Goal: Navigation & Orientation: Find specific page/section

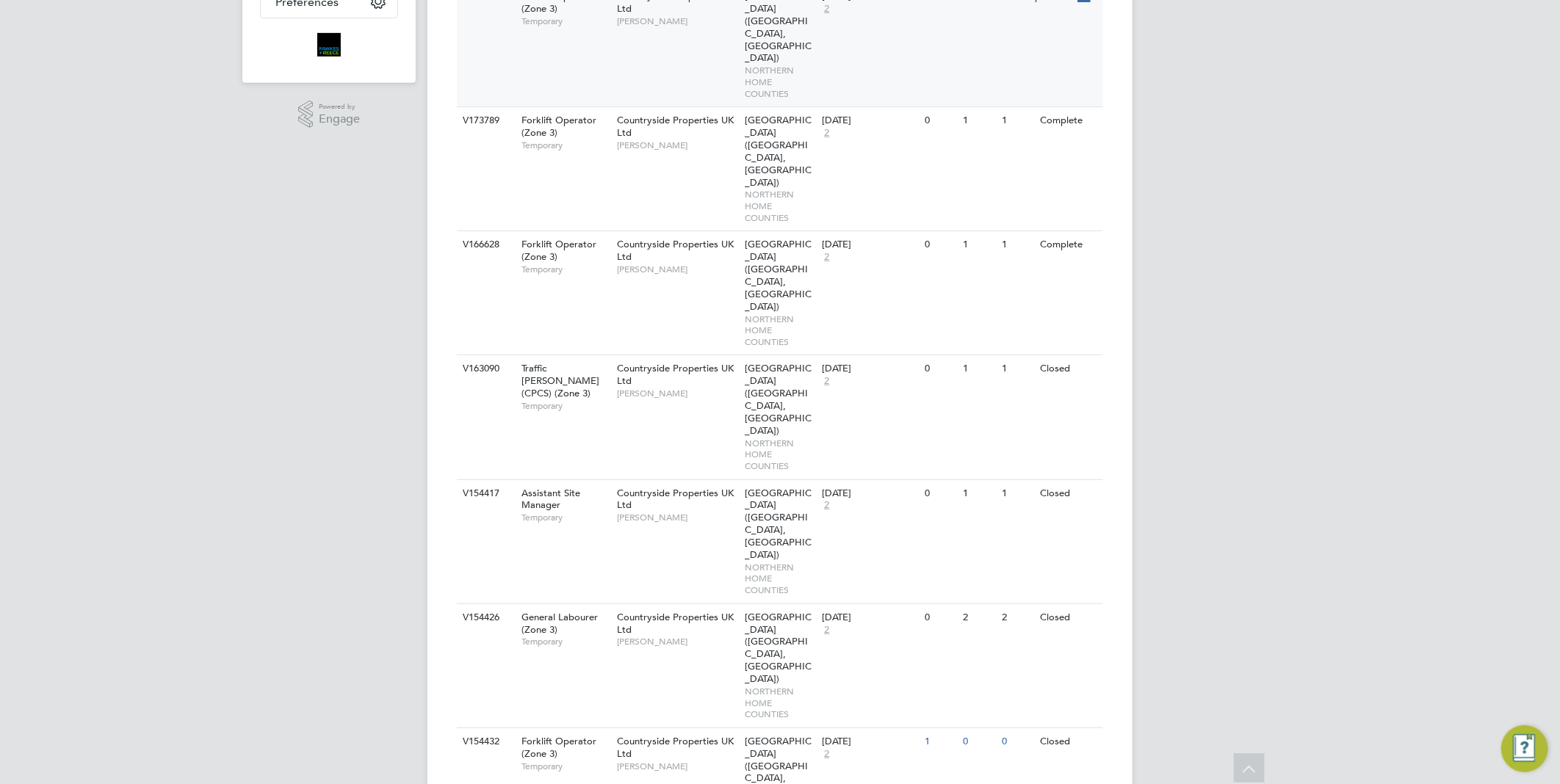
drag, startPoint x: 272, startPoint y: 138, endPoint x: 497, endPoint y: 0, distance: 263.9
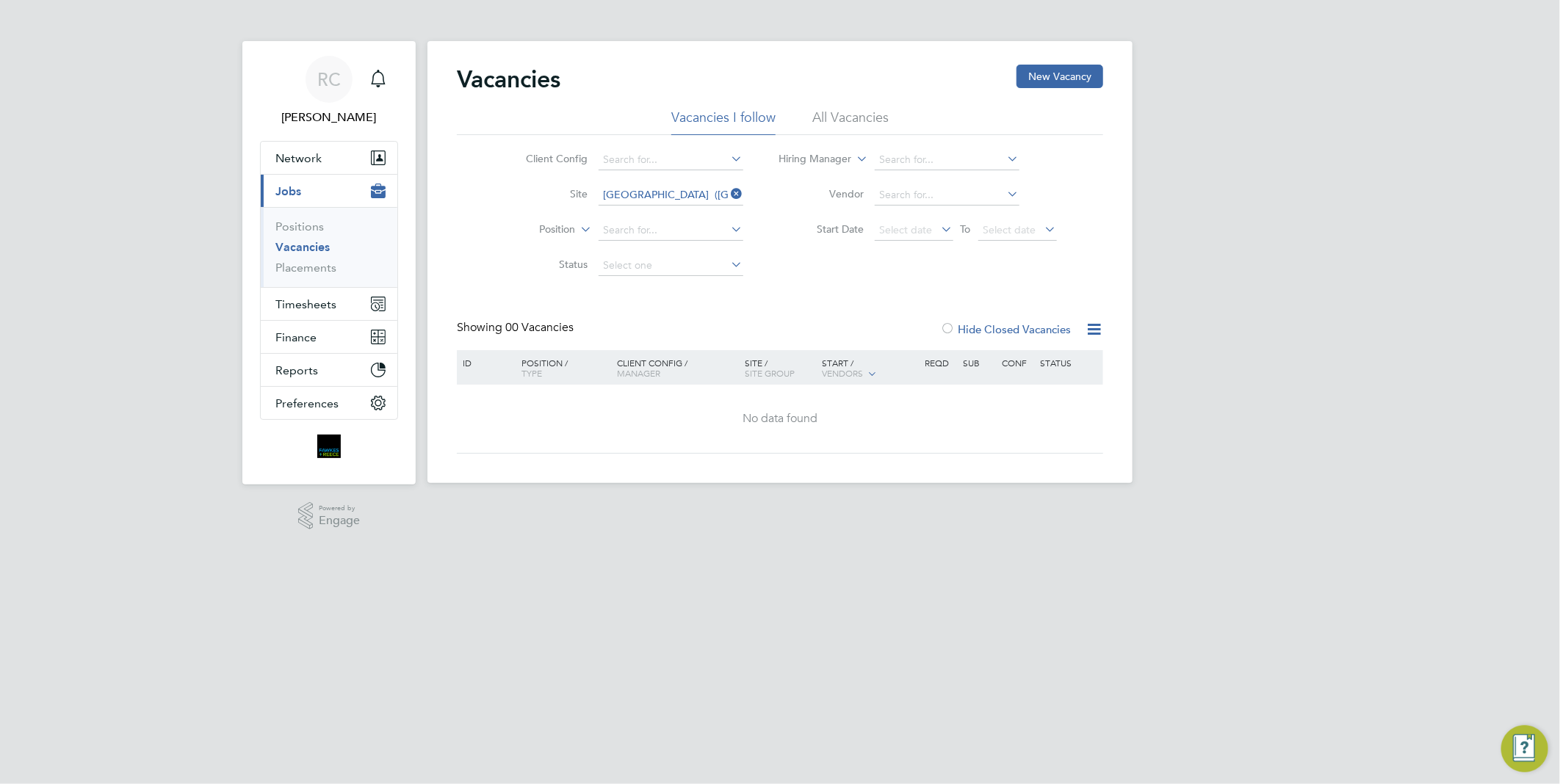
click at [1023, 329] on label "Hide Closed Vacancies" at bounding box center [1005, 329] width 130 height 14
click at [835, 108] on div "Vacancies New Vacancy Vacancies I follow All Vacancies Client Config Site Welli…" at bounding box center [780, 259] width 647 height 389
drag, startPoint x: 835, startPoint y: 108, endPoint x: 830, endPoint y: 116, distance: 9.4
click at [830, 116] on li "All Vacancies" at bounding box center [851, 122] width 77 height 27
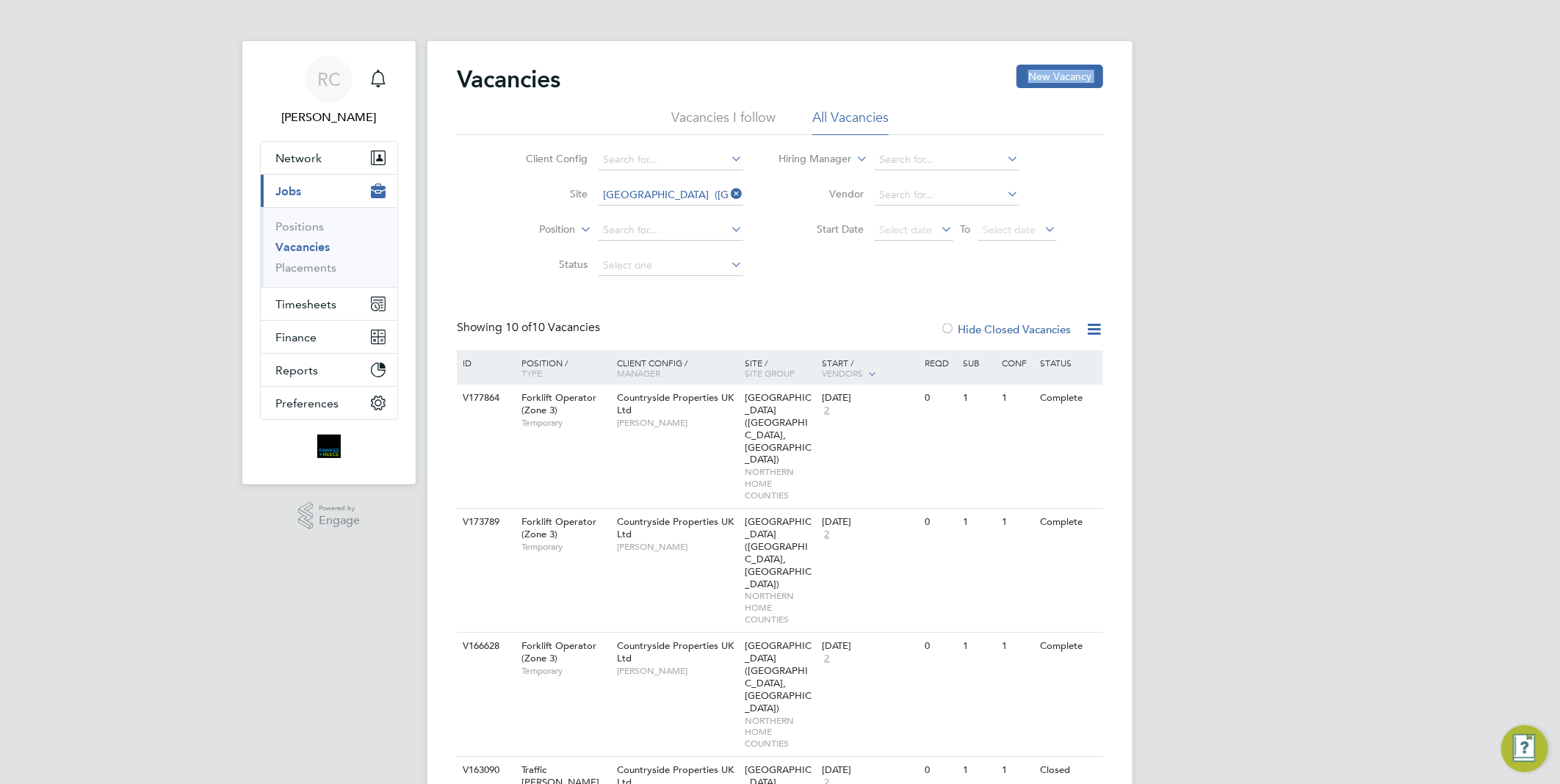
click at [722, 111] on li "Vacancies I follow" at bounding box center [722, 122] width 104 height 27
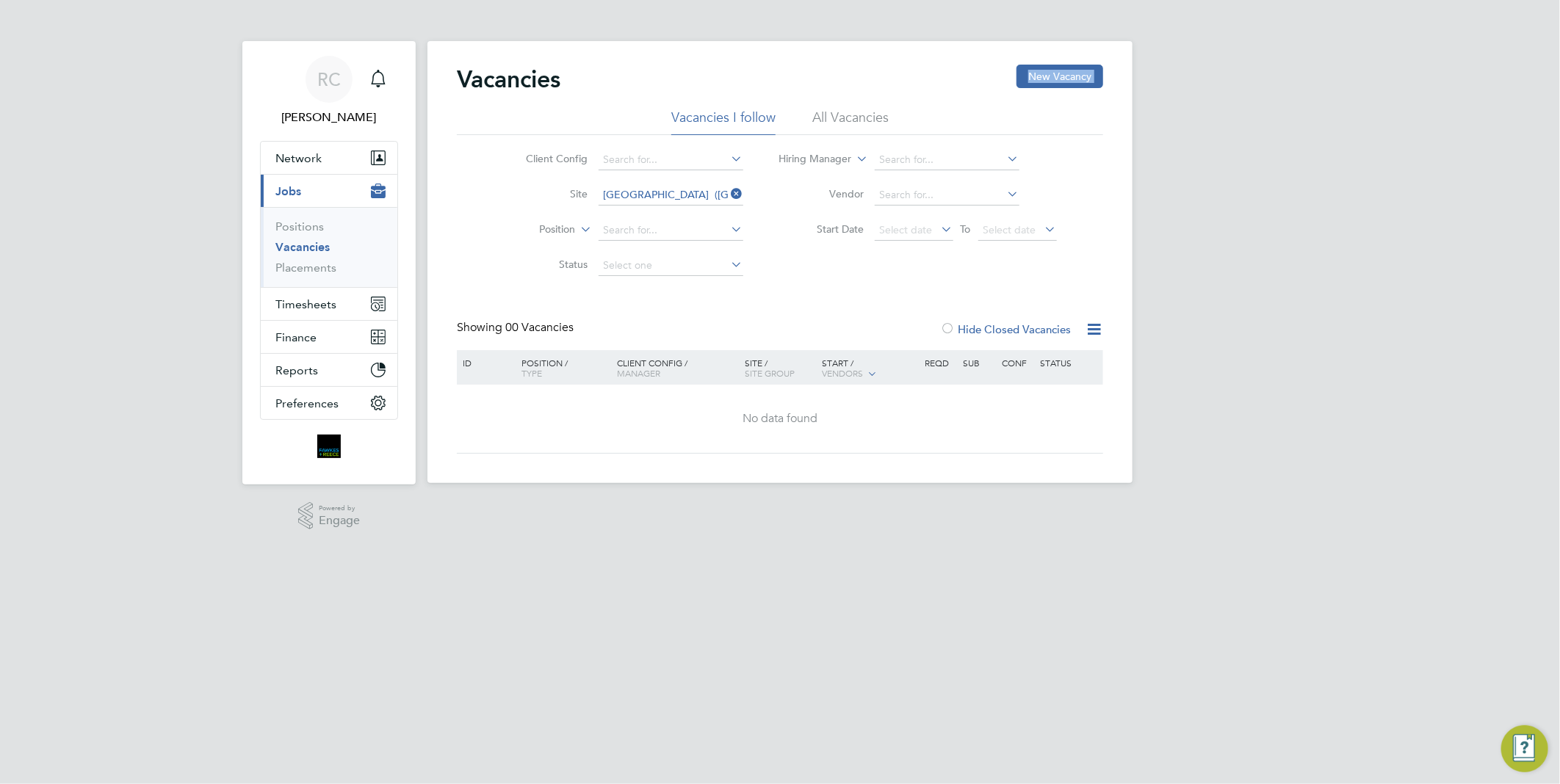
click at [1018, 324] on label "Hide Closed Vacancies" at bounding box center [1005, 329] width 130 height 14
